Goal: Task Accomplishment & Management: Use online tool/utility

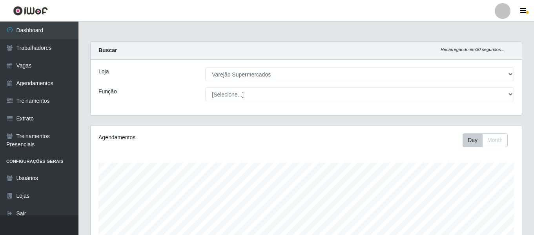
select select "237"
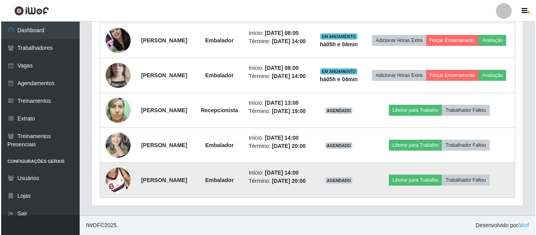
scroll to position [323, 0]
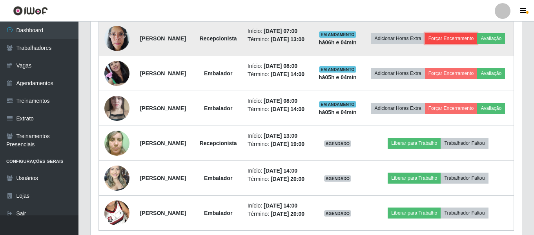
click at [468, 40] on button "Forçar Encerramento" at bounding box center [451, 38] width 53 height 11
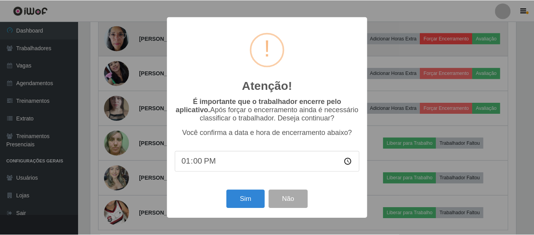
scroll to position [163, 427]
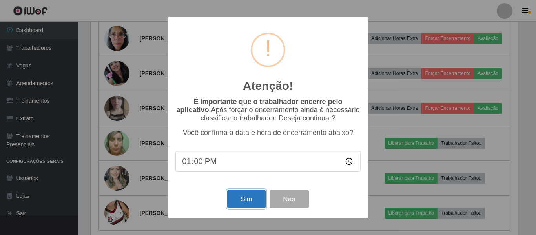
click at [243, 202] on button "Sim" at bounding box center [246, 199] width 38 height 18
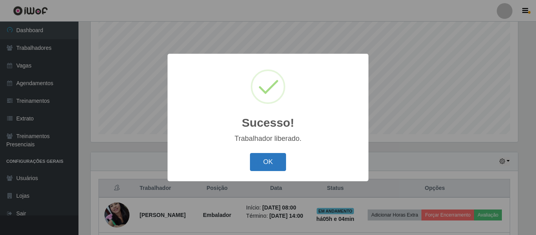
click at [265, 167] on button "OK" at bounding box center [268, 162] width 36 height 18
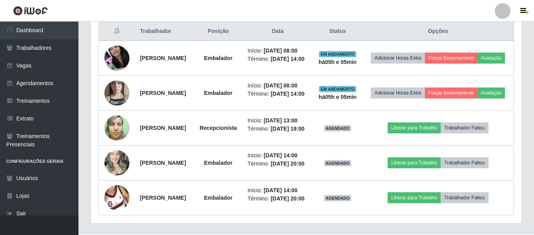
scroll to position [343, 0]
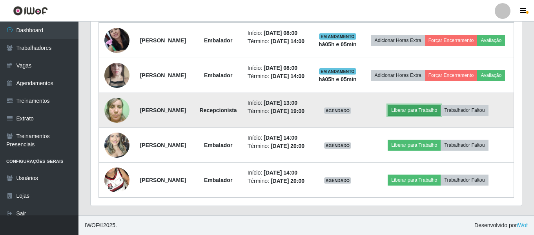
click at [419, 116] on button "Liberar para Trabalho" at bounding box center [414, 110] width 53 height 11
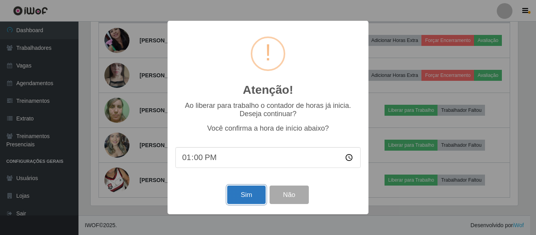
click at [250, 198] on button "Sim" at bounding box center [246, 195] width 38 height 18
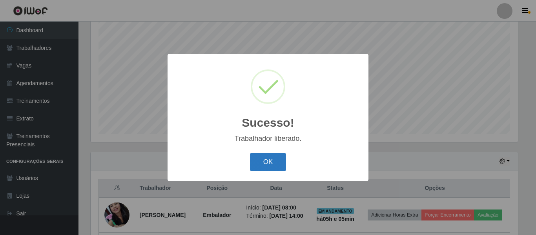
click at [277, 163] on button "OK" at bounding box center [268, 162] width 36 height 18
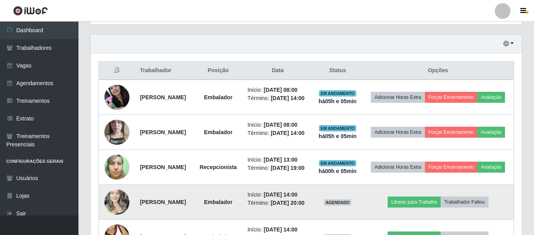
scroll to position [382, 0]
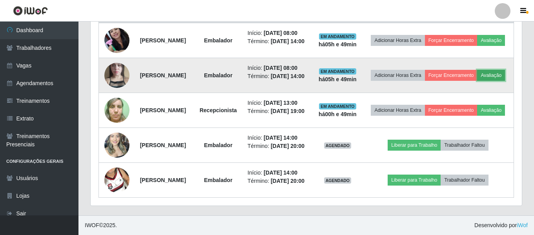
click at [477, 70] on button "Avaliação" at bounding box center [491, 75] width 28 height 11
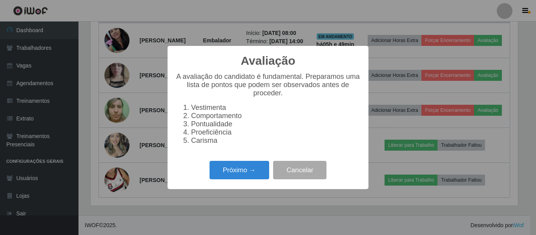
scroll to position [163, 427]
click at [249, 170] on button "Próximo →" at bounding box center [240, 170] width 60 height 18
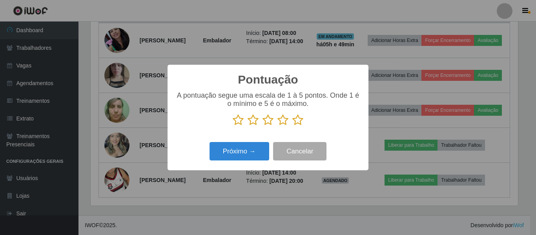
scroll to position [350, 0]
click at [282, 121] on icon at bounding box center [282, 120] width 11 height 12
click at [277, 126] on input "radio" at bounding box center [277, 126] width 0 height 0
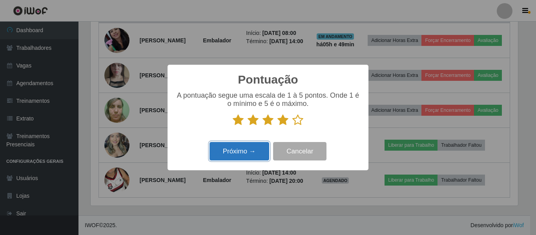
click at [242, 148] on button "Próximo →" at bounding box center [240, 151] width 60 height 18
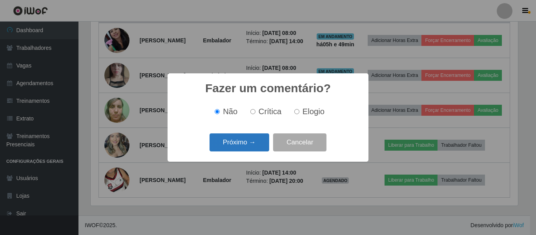
click at [244, 137] on button "Próximo →" at bounding box center [240, 142] width 60 height 18
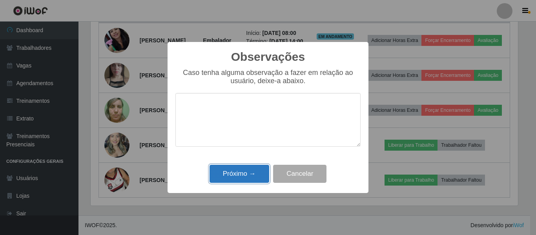
click at [240, 173] on button "Próximo →" at bounding box center [240, 174] width 60 height 18
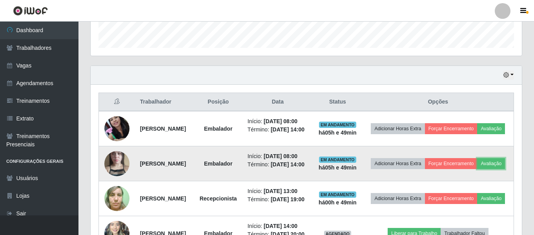
scroll to position [311, 0]
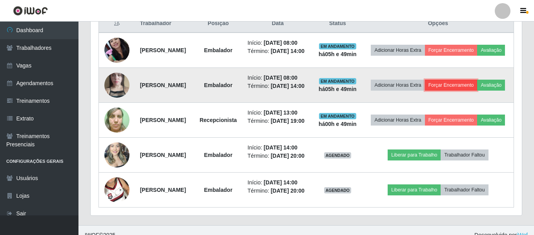
click at [462, 91] on button "Forçar Encerramento" at bounding box center [451, 85] width 53 height 11
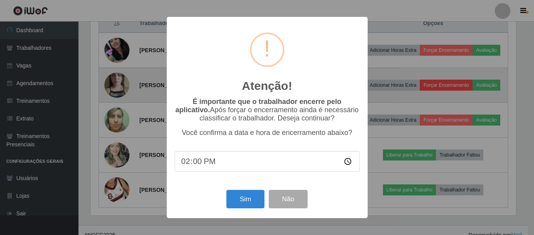
scroll to position [163, 427]
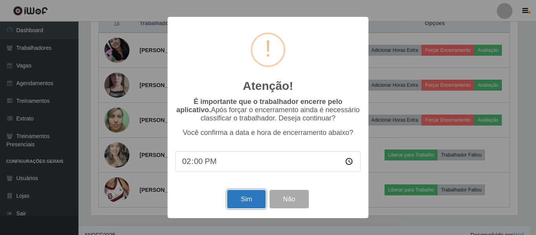
click at [254, 207] on button "Sim" at bounding box center [246, 199] width 38 height 18
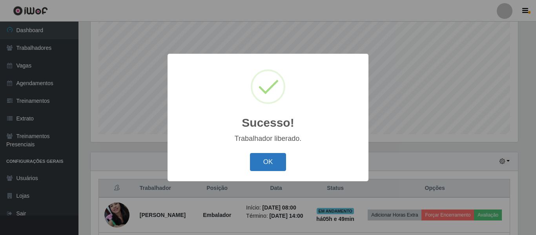
click at [268, 154] on button "OK" at bounding box center [268, 162] width 36 height 18
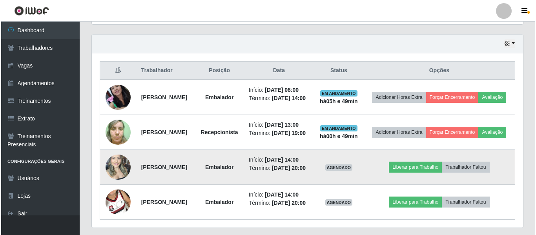
scroll to position [303, 0]
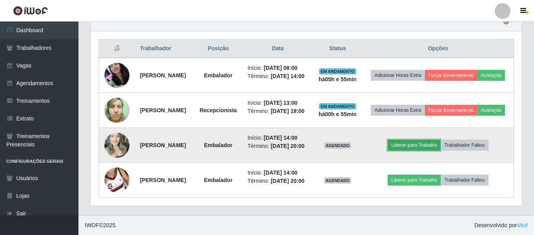
click at [411, 142] on button "Liberar para Trabalho" at bounding box center [414, 145] width 53 height 11
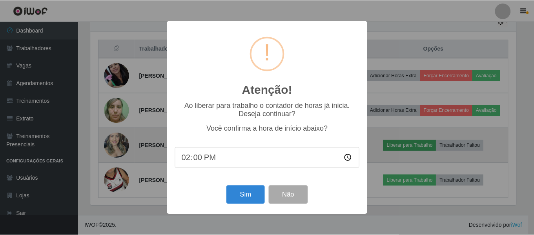
scroll to position [163, 427]
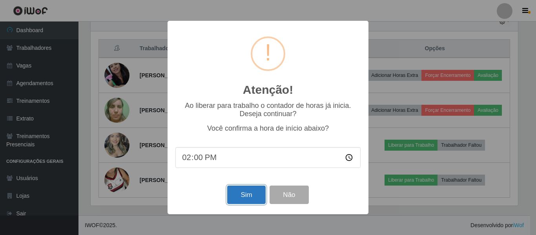
click at [247, 202] on button "Sim" at bounding box center [246, 195] width 38 height 18
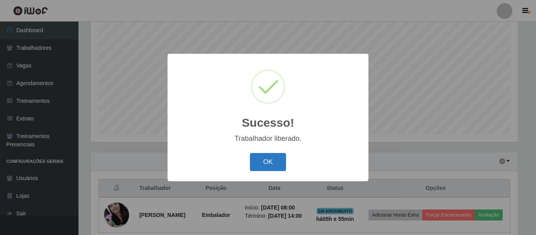
click at [270, 164] on button "OK" at bounding box center [268, 162] width 36 height 18
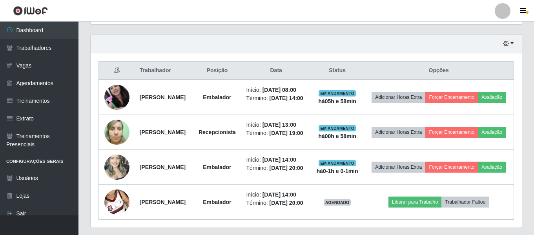
scroll to position [310, 0]
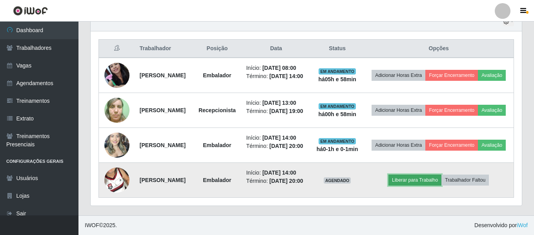
click at [407, 178] on button "Liberar para Trabalho" at bounding box center [415, 180] width 53 height 11
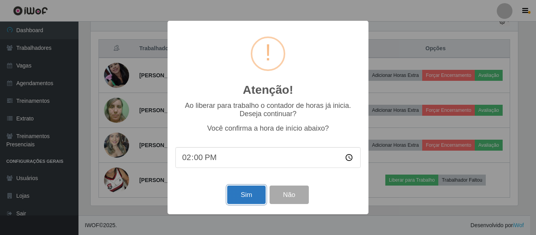
click at [247, 203] on button "Sim" at bounding box center [246, 195] width 38 height 18
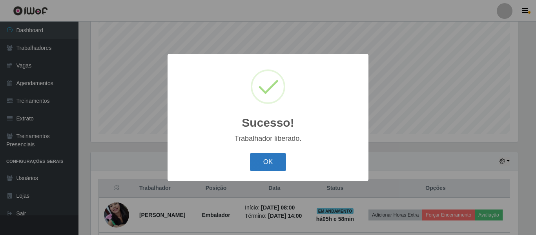
click at [273, 156] on button "OK" at bounding box center [268, 162] width 36 height 18
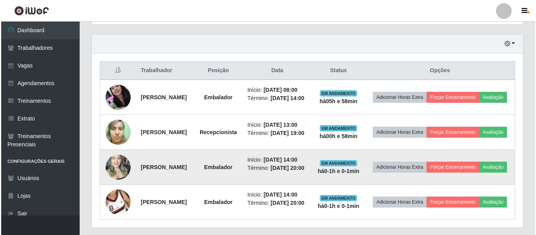
scroll to position [303, 0]
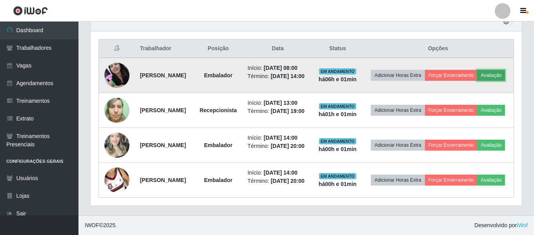
click at [477, 70] on button "Avaliação" at bounding box center [491, 75] width 28 height 11
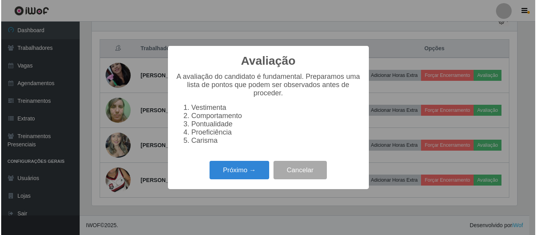
scroll to position [163, 427]
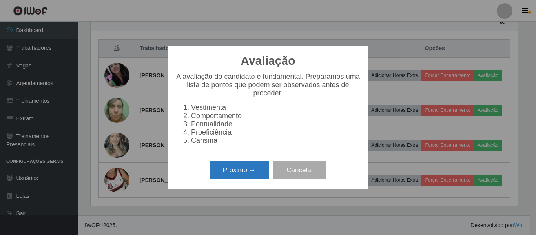
click at [231, 177] on button "Próximo →" at bounding box center [240, 170] width 60 height 18
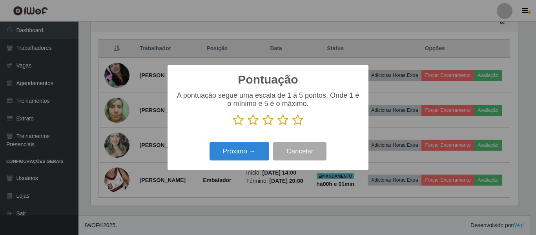
scroll to position [392286, 392021]
click at [285, 121] on icon at bounding box center [282, 120] width 11 height 12
click at [277, 126] on input "radio" at bounding box center [277, 126] width 0 height 0
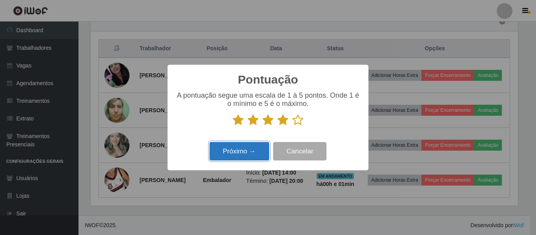
click at [241, 159] on button "Próximo →" at bounding box center [240, 151] width 60 height 18
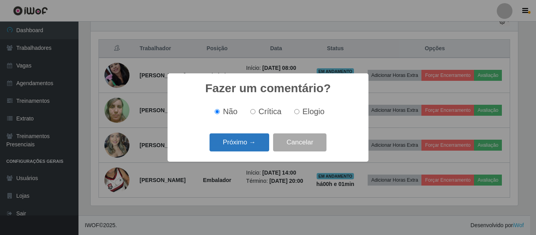
click at [239, 143] on button "Próximo →" at bounding box center [240, 142] width 60 height 18
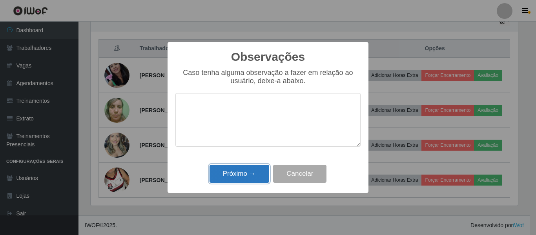
click at [246, 176] on button "Próximo →" at bounding box center [240, 174] width 60 height 18
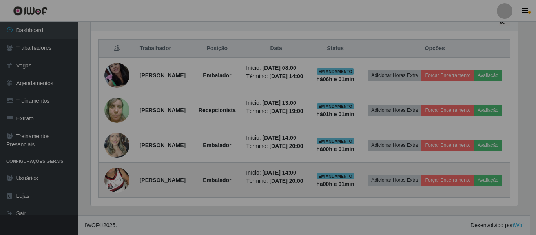
scroll to position [163, 431]
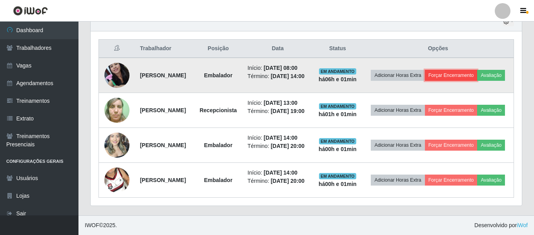
click at [454, 70] on button "Forçar Encerramento" at bounding box center [451, 75] width 53 height 11
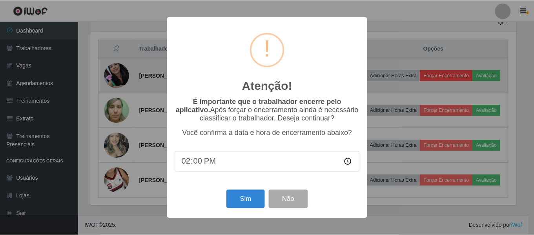
scroll to position [163, 427]
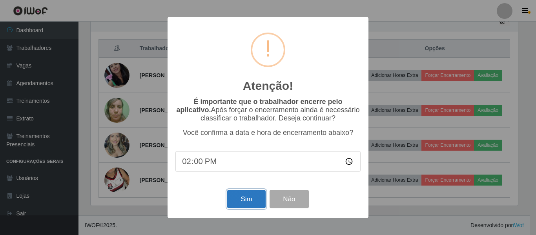
click at [248, 201] on button "Sim" at bounding box center [246, 199] width 38 height 18
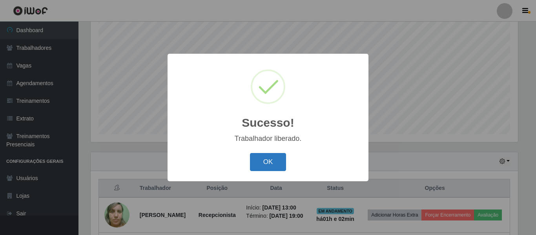
click at [252, 168] on button "OK" at bounding box center [268, 162] width 36 height 18
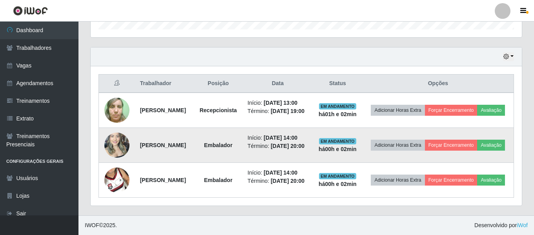
scroll to position [269, 0]
